Goal: Task Accomplishment & Management: Manage account settings

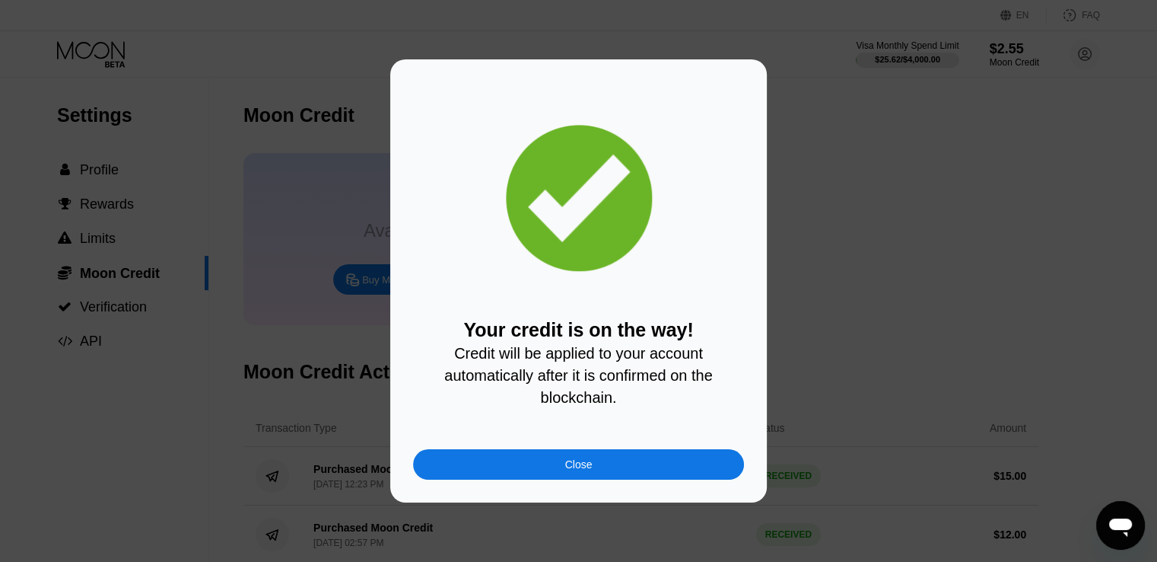
drag, startPoint x: 654, startPoint y: 470, endPoint x: 639, endPoint y: 463, distance: 16.4
click at [654, 470] on div "Close" at bounding box center [578, 464] width 331 height 30
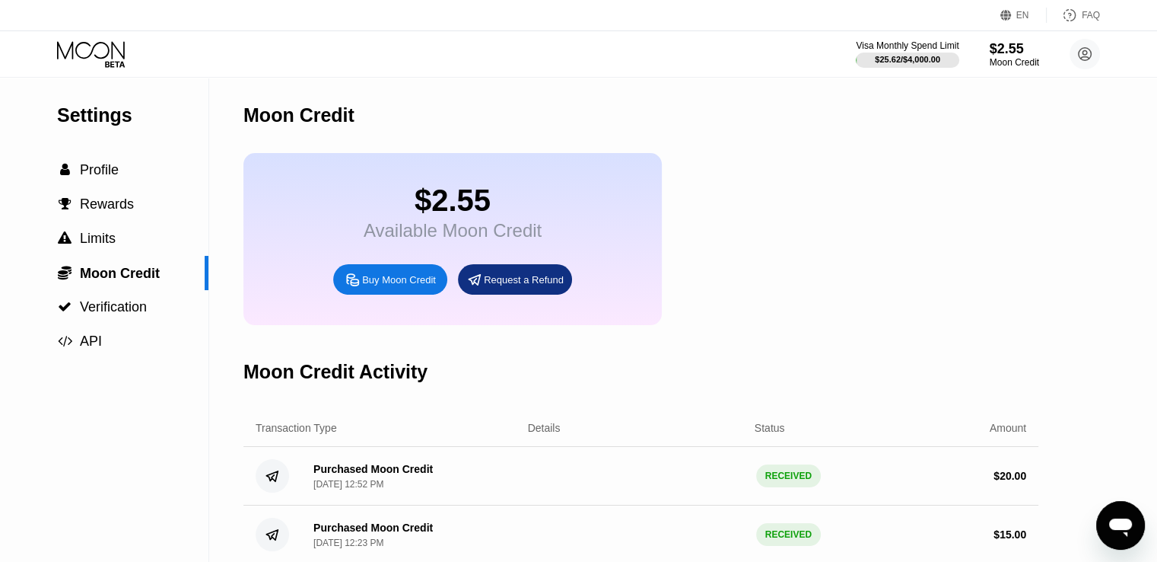
click at [1018, 62] on div "Moon Credit" at bounding box center [1014, 62] width 49 height 11
drag, startPoint x: 100, startPoint y: 47, endPoint x: 100, endPoint y: 65, distance: 17.5
click at [100, 48] on icon at bounding box center [92, 54] width 71 height 27
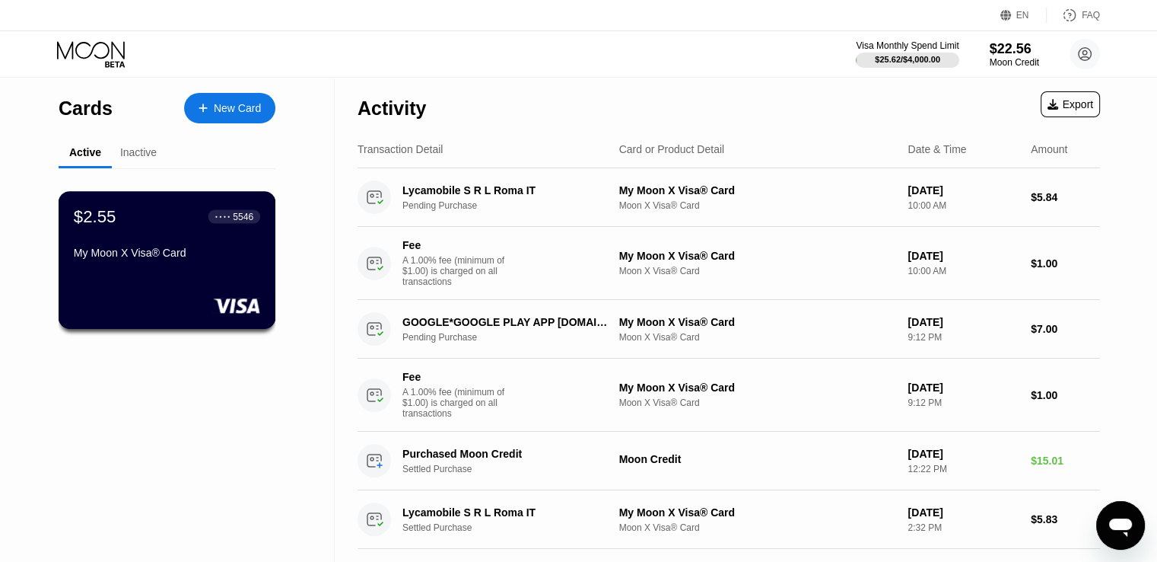
click at [186, 239] on div "$2.55 ● ● ● ● 5546 My Moon X Visa® Card" at bounding box center [167, 235] width 186 height 59
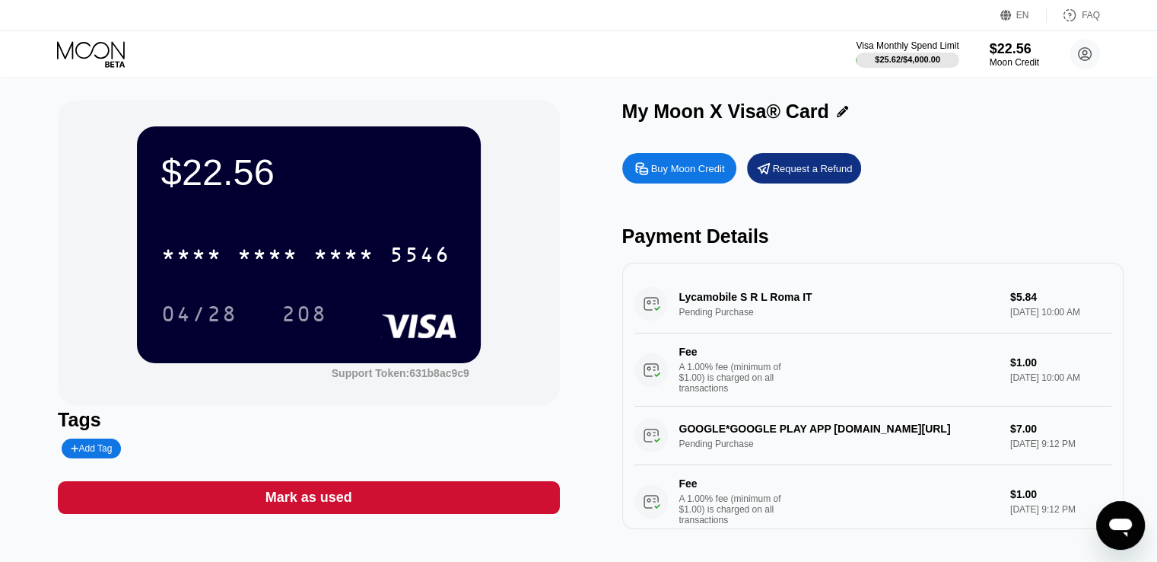
click at [884, 318] on div "Lycamobile S R L Roma IT Pending Purchase $5.84 [DATE] 10:00 AM Fee A 1.00% fee…" at bounding box center [873, 341] width 477 height 132
click at [0, 366] on div "$22.56 * * * * * * * * * * * * 5546 04/28 208 Support Token: 631b8ac9c9 Tags Ad…" at bounding box center [578, 322] width 1157 height 489
click at [0, 127] on div "$22.56 * * * * * * * * * * * * 5546 04/28 208 Support Token: 631b8ac9c9 Tags Ad…" at bounding box center [578, 322] width 1157 height 489
click at [88, 43] on icon at bounding box center [92, 54] width 71 height 27
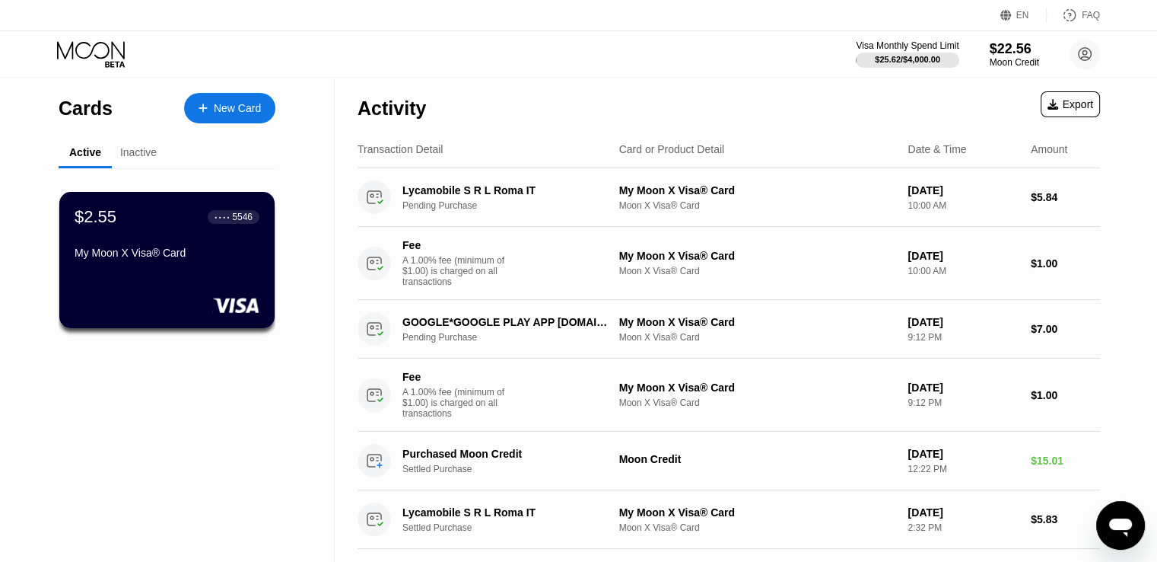
click at [216, 110] on div "New Card" at bounding box center [237, 108] width 47 height 13
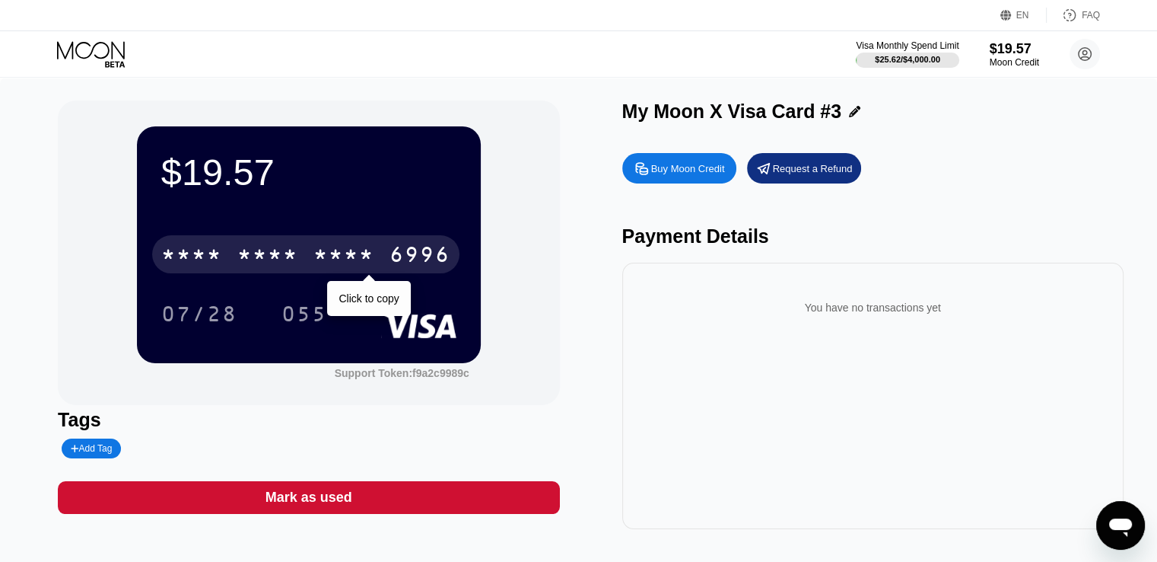
click at [339, 244] on div "* * * * * * * * * * * * 6996" at bounding box center [305, 254] width 307 height 38
click at [300, 263] on div "[CREDIT_CARD_NUMBER]" at bounding box center [305, 254] width 307 height 38
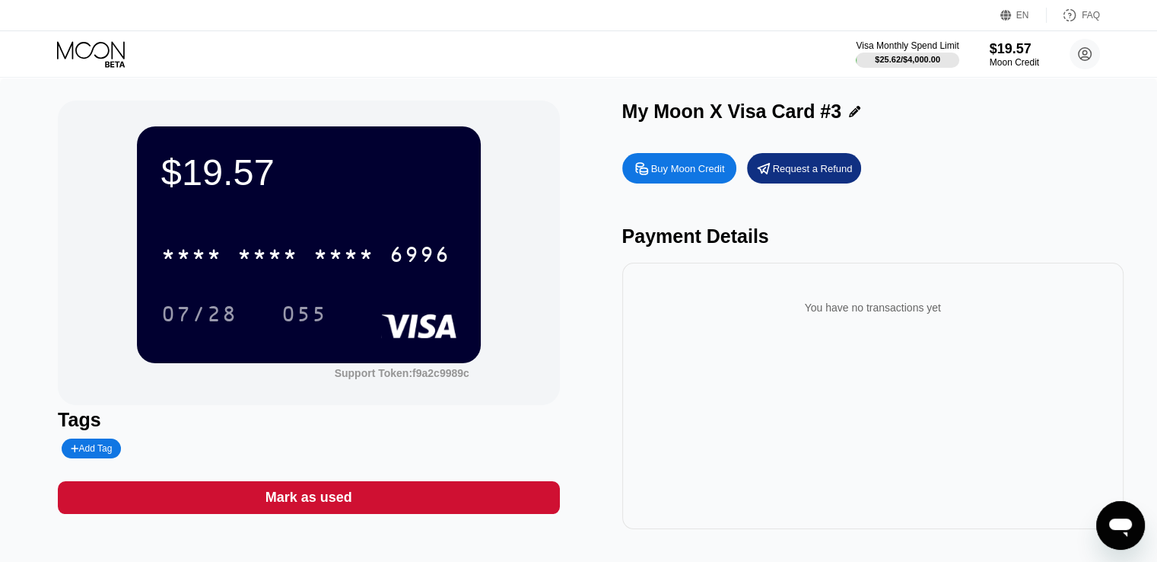
click at [273, 198] on div "$19.57 * * * * * * * * * * * * 6996 07/28 055" at bounding box center [309, 244] width 344 height 236
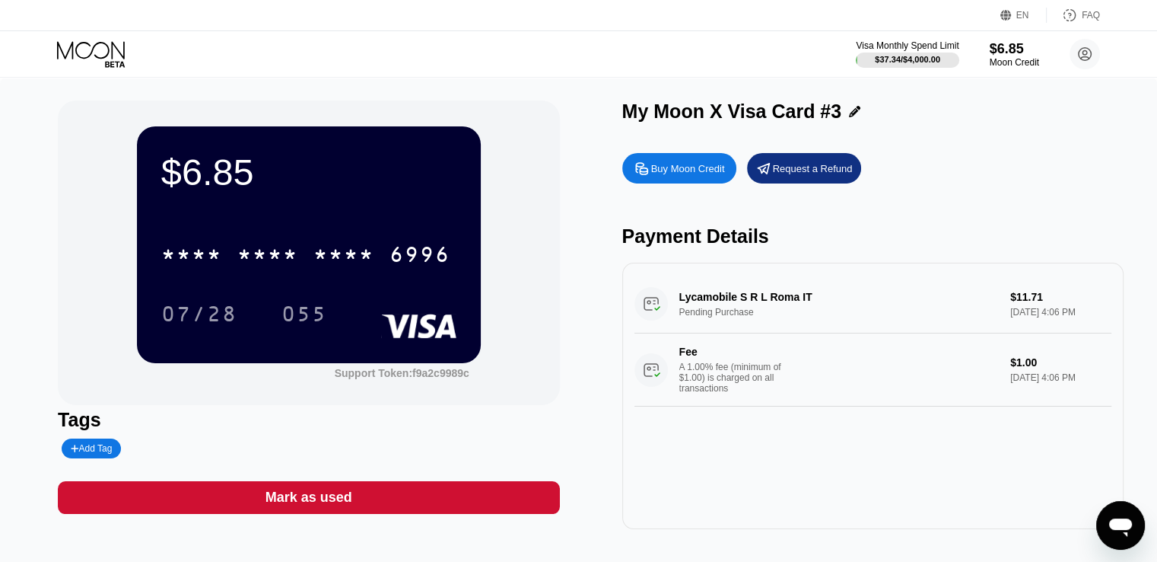
click at [126, 52] on icon at bounding box center [92, 54] width 71 height 27
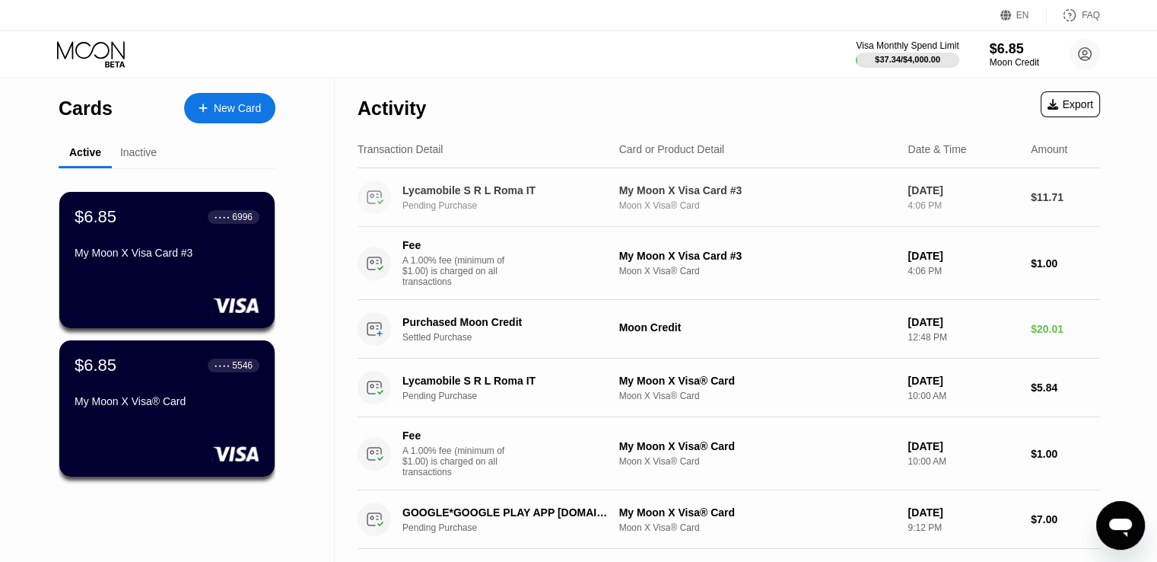
click at [431, 199] on div "Lycamobile S R L Roma IT Pending Purchase" at bounding box center [515, 197] width 224 height 27
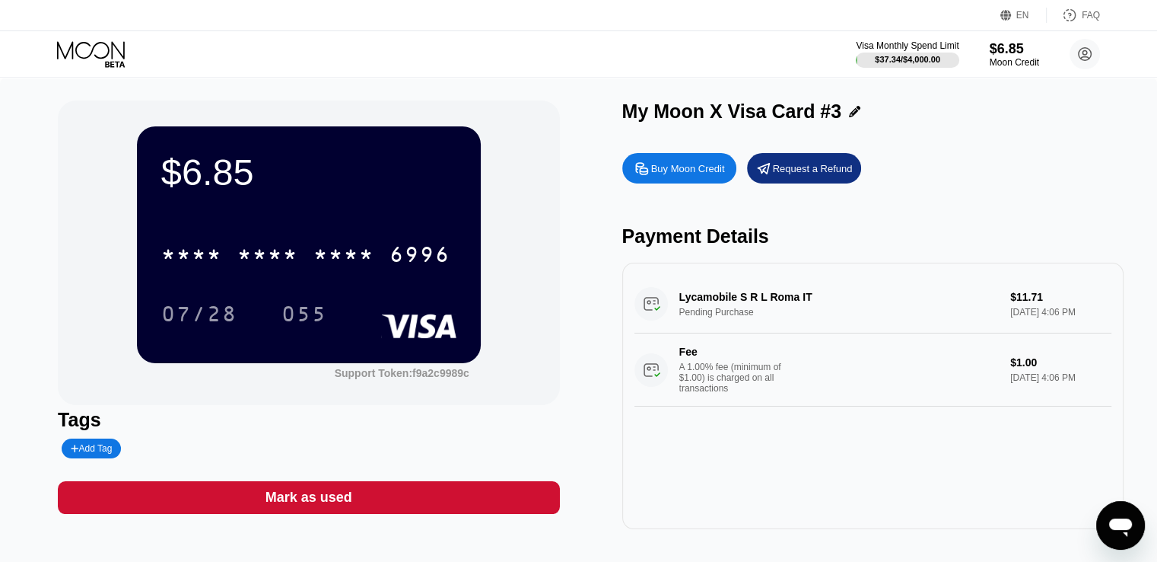
click at [738, 302] on div "Lycamobile S R L Roma IT Pending Purchase $11.71 Aug 20, 2025 4:06 PM Fee A 1.0…" at bounding box center [873, 341] width 477 height 132
click at [1051, 329] on div "Lycamobile S R L Roma IT Pending Purchase $11.71 Aug 20, 2025 4:06 PM Fee A 1.0…" at bounding box center [873, 341] width 477 height 132
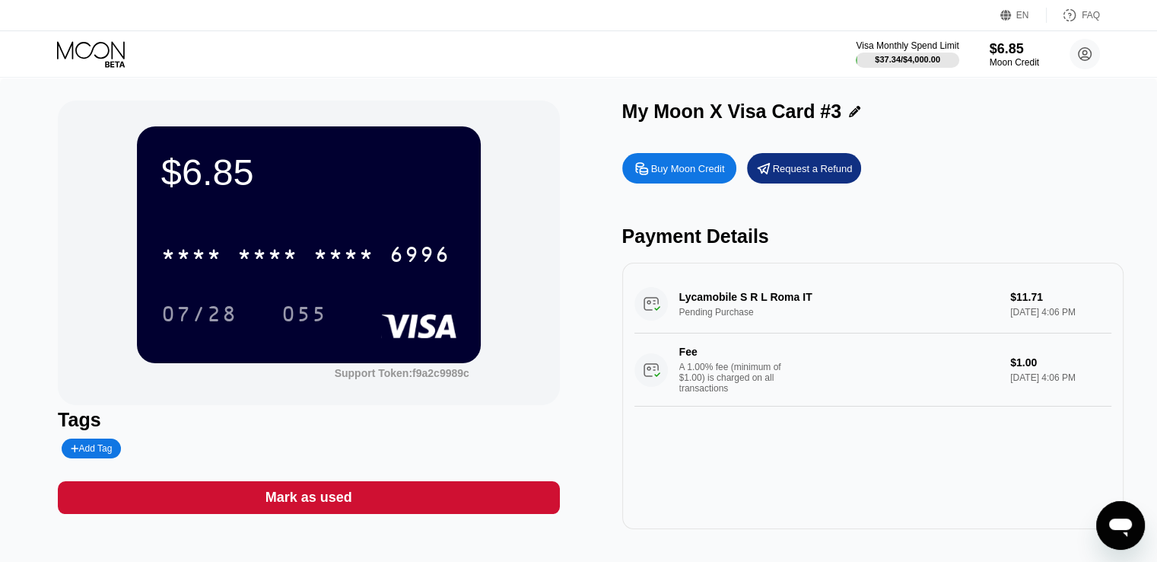
click at [1051, 329] on div "Lycamobile S R L Roma IT Pending Purchase $11.71 Aug 20, 2025 4:06 PM Fee A 1.0…" at bounding box center [873, 341] width 477 height 132
click at [715, 320] on div "Lycamobile S R L Roma IT Pending Purchase $11.71 Aug 20, 2025 4:06 PM Fee A 1.0…" at bounding box center [873, 341] width 477 height 132
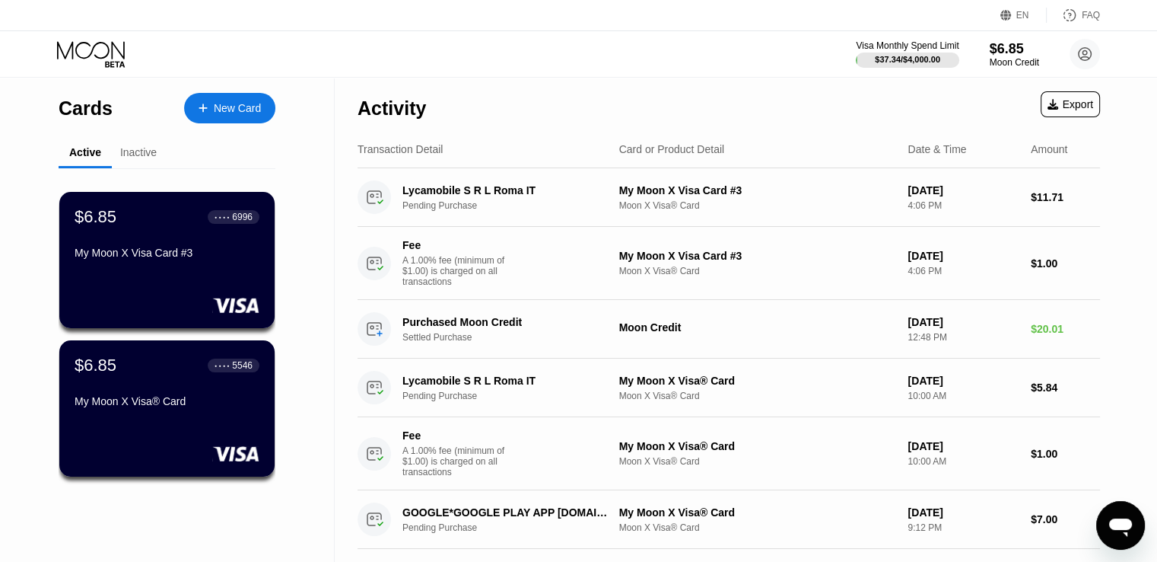
click at [99, 48] on icon at bounding box center [92, 54] width 71 height 27
